Goal: Task Accomplishment & Management: Manage account settings

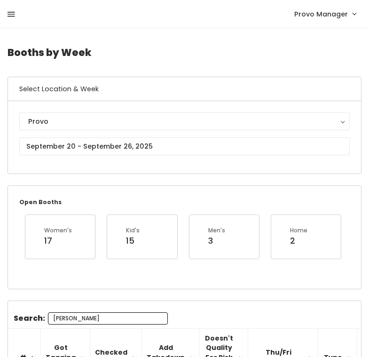
click at [8, 10] on icon at bounding box center [12, 14] width 8 height 8
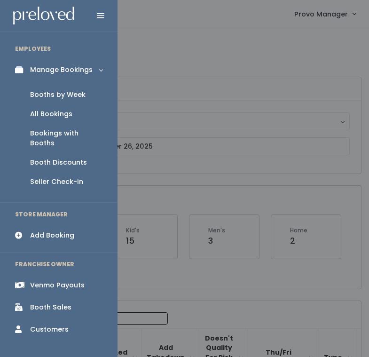
click at [75, 157] on div "Booth Discounts" at bounding box center [58, 162] width 57 height 10
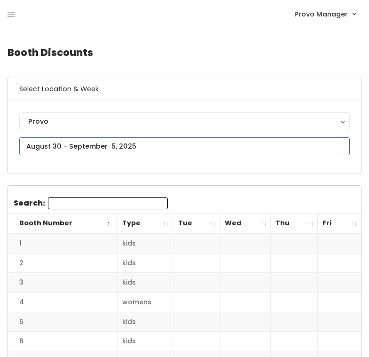
click at [97, 146] on input "text" at bounding box center [184, 146] width 330 height 18
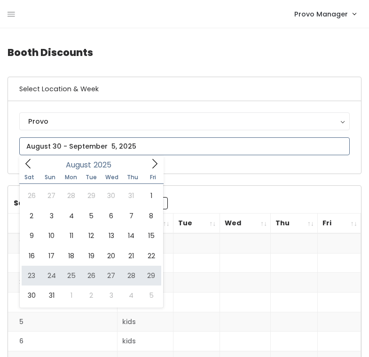
type input "August 23 to August 29"
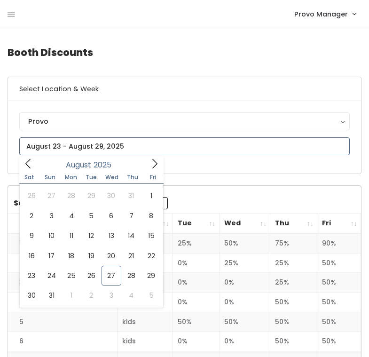
click at [138, 144] on input "text" at bounding box center [184, 146] width 330 height 18
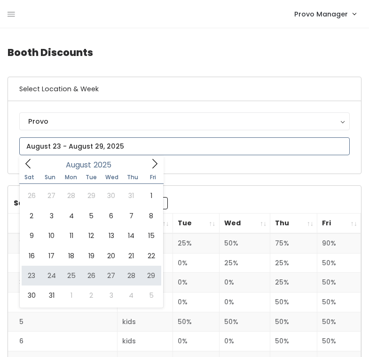
type input "August 23 to August 29"
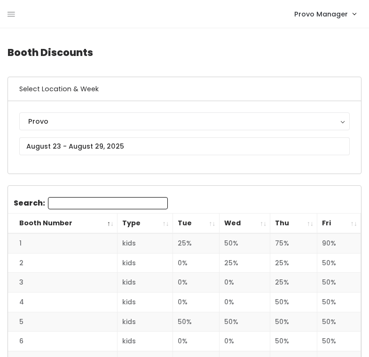
click at [309, 225] on th "Thu" at bounding box center [293, 223] width 47 height 20
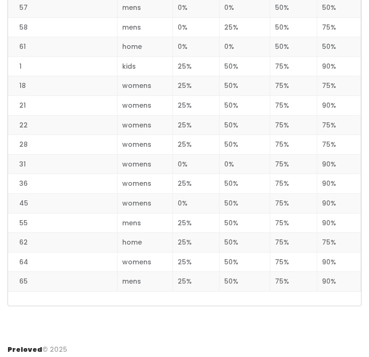
scroll to position [1213, 0]
